Goal: Navigation & Orientation: Find specific page/section

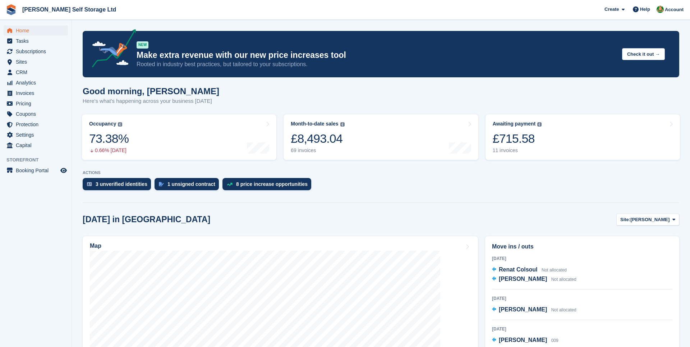
click at [32, 29] on span "Home" at bounding box center [37, 31] width 43 height 10
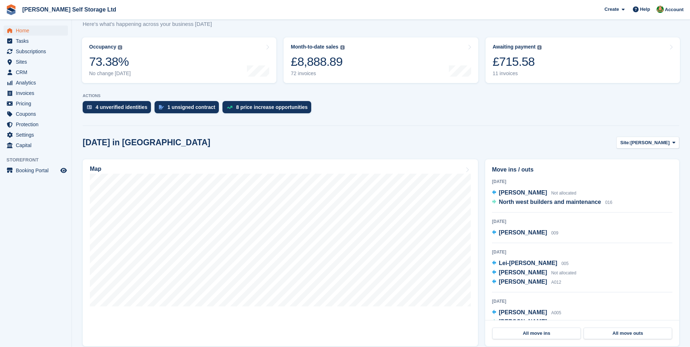
scroll to position [102, 0]
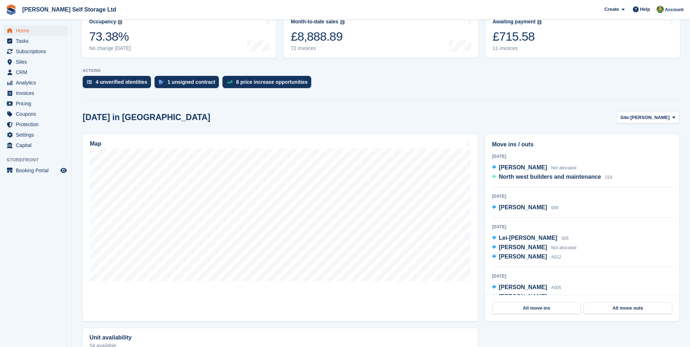
click at [114, 79] on div "4 unverified identities" at bounding box center [122, 82] width 52 height 6
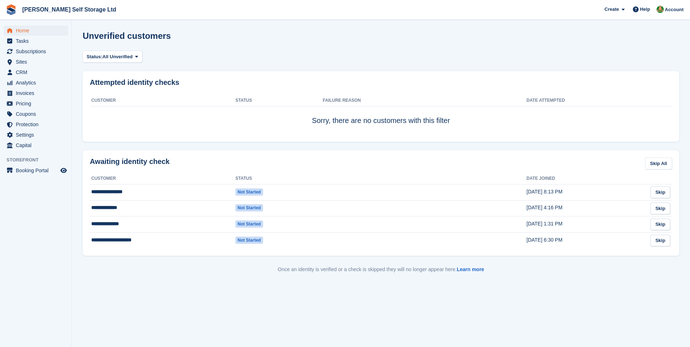
click at [44, 33] on span "Home" at bounding box center [37, 31] width 43 height 10
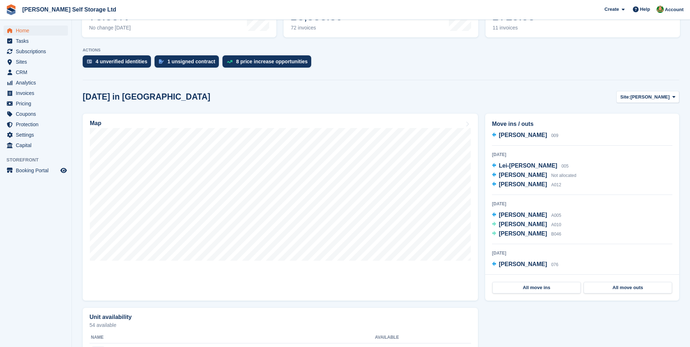
scroll to position [52, 0]
click at [483, 197] on div "Move ins / outs 22 Aug 2025 Julie Fairbrother Not allocated North west builders…" at bounding box center [582, 207] width 201 height 194
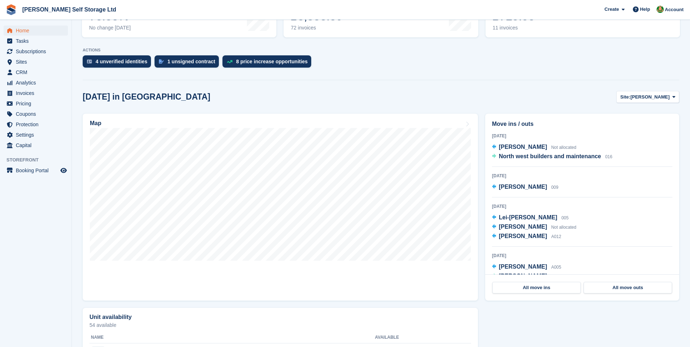
scroll to position [0, 0]
click at [112, 64] on div "4 unverified identities" at bounding box center [122, 62] width 52 height 6
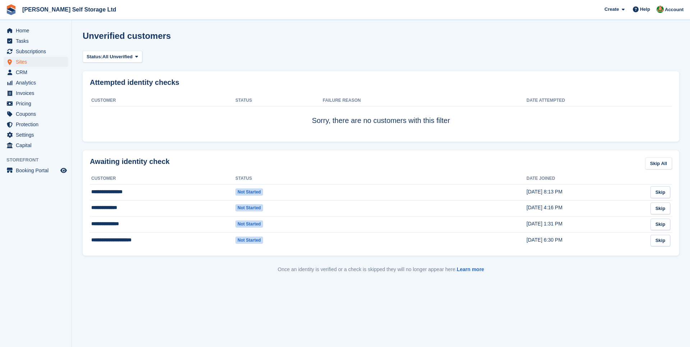
click at [27, 60] on span "Sites" at bounding box center [37, 62] width 43 height 10
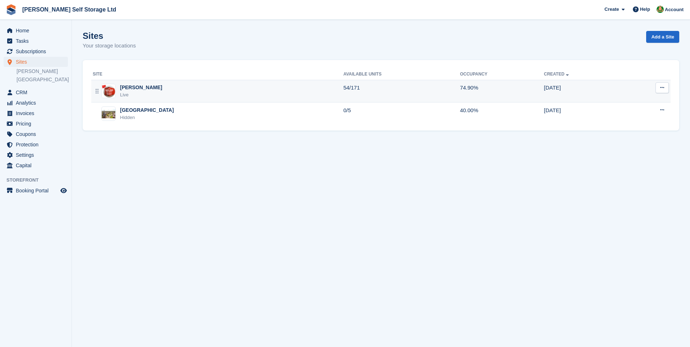
click at [139, 85] on div "Crosby Live" at bounding box center [218, 91] width 251 height 15
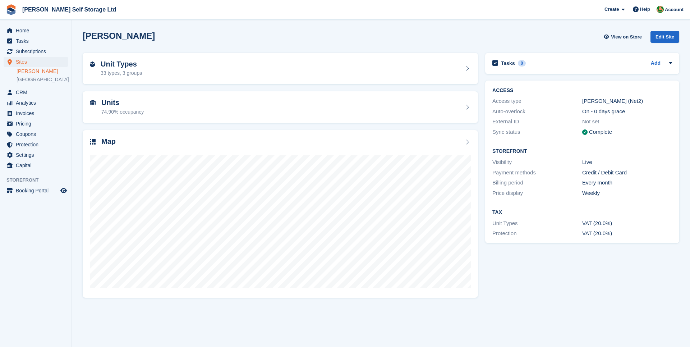
click at [204, 104] on div "Units 74.90% occupancy" at bounding box center [280, 107] width 381 height 17
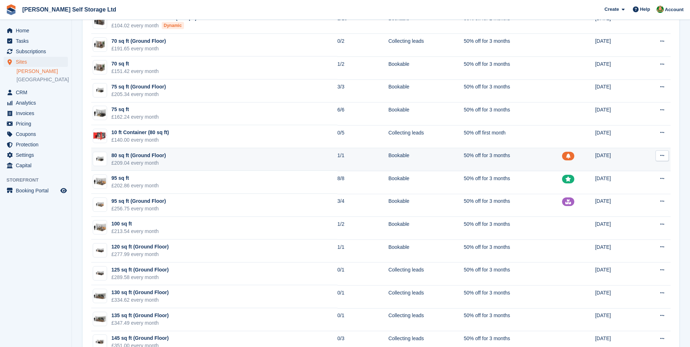
scroll to position [451, 0]
